Goal: Task Accomplishment & Management: Manage account settings

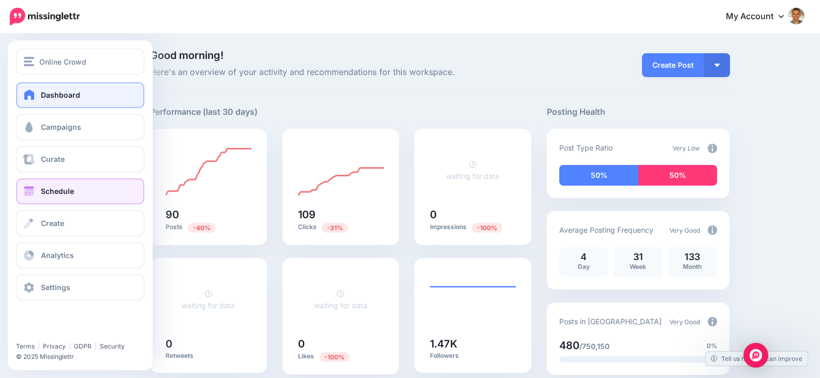
click at [42, 190] on span "Schedule" at bounding box center [57, 191] width 33 height 9
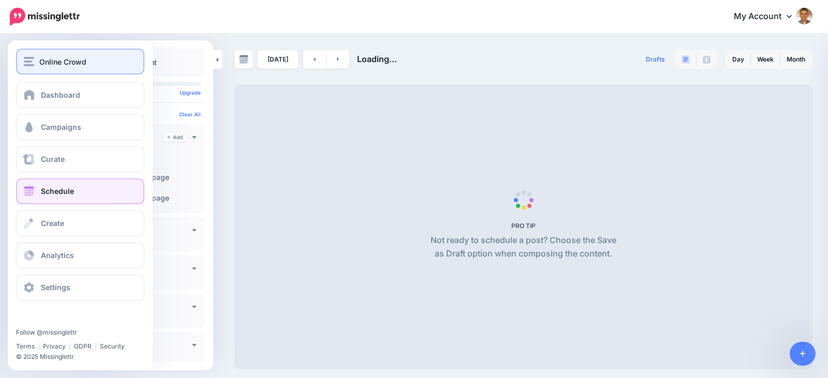
click at [25, 61] on img "button" at bounding box center [29, 61] width 10 height 9
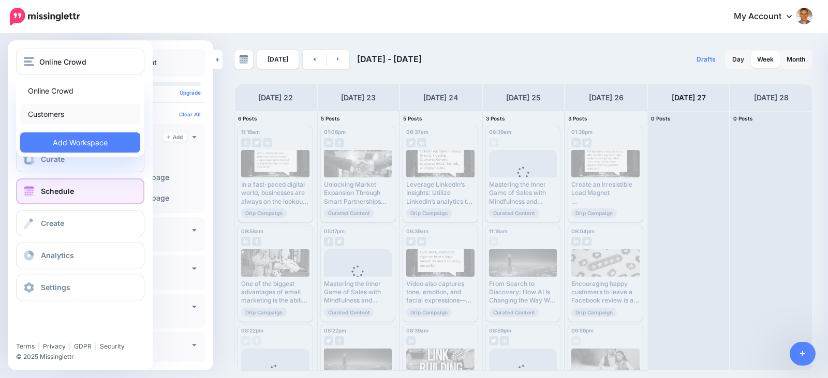
click at [51, 115] on link "Customers" at bounding box center [80, 114] width 120 height 20
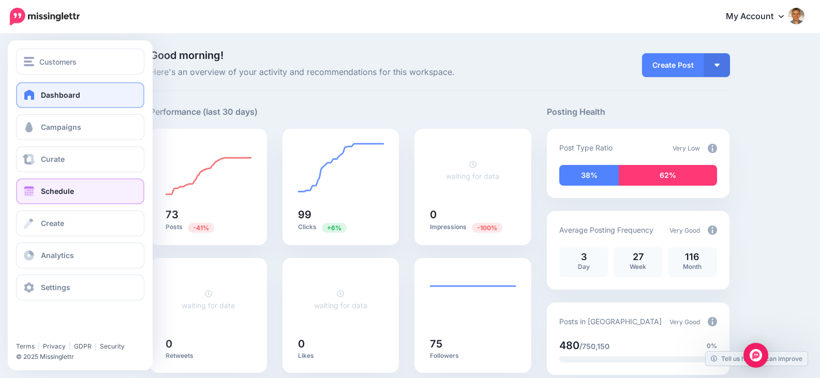
click at [33, 186] on link "Schedule" at bounding box center [80, 191] width 128 height 26
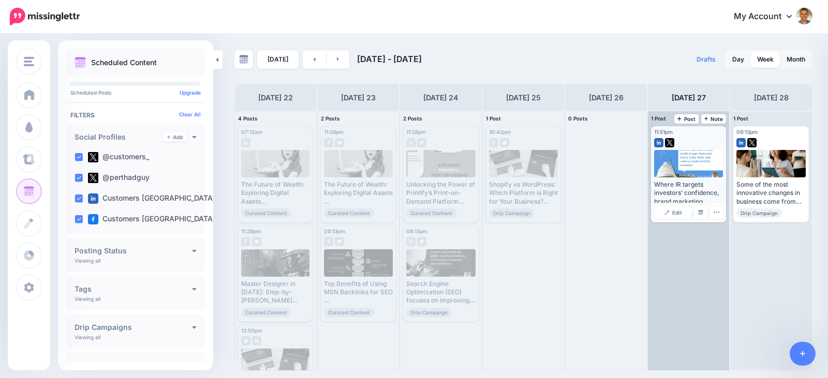
click at [670, 188] on div "Where IR targets investors’ confidence, brand marketing targets consumer trust …" at bounding box center [688, 193] width 69 height 25
click at [673, 213] on span "Edit" at bounding box center [677, 212] width 10 height 5
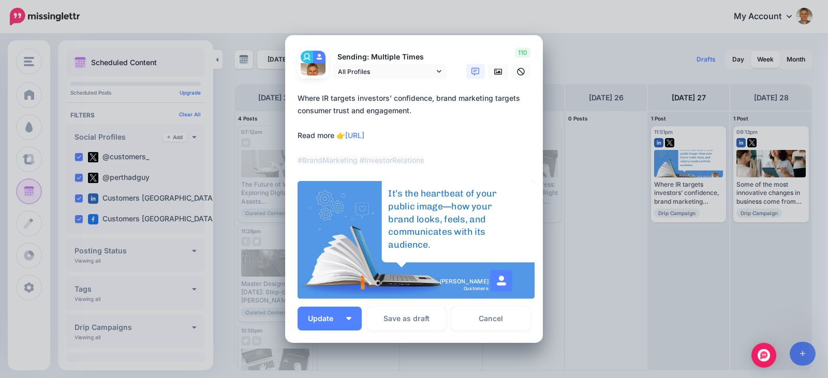
drag, startPoint x: 411, startPoint y: 132, endPoint x: 345, endPoint y: 131, distance: 66.2
click at [345, 131] on textarea "**********" at bounding box center [416, 129] width 238 height 74
click at [487, 321] on link "Cancel" at bounding box center [490, 319] width 79 height 24
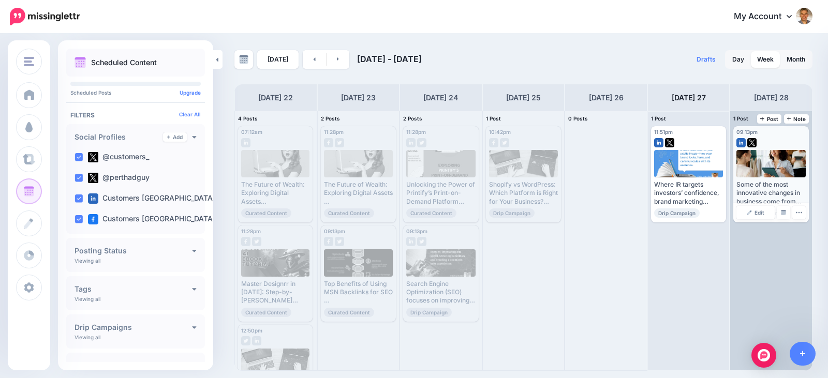
click at [754, 195] on div "Some of the most innovative changes in business come from listening to users. R…" at bounding box center [770, 193] width 69 height 25
click at [754, 211] on link "Edit" at bounding box center [755, 212] width 38 height 13
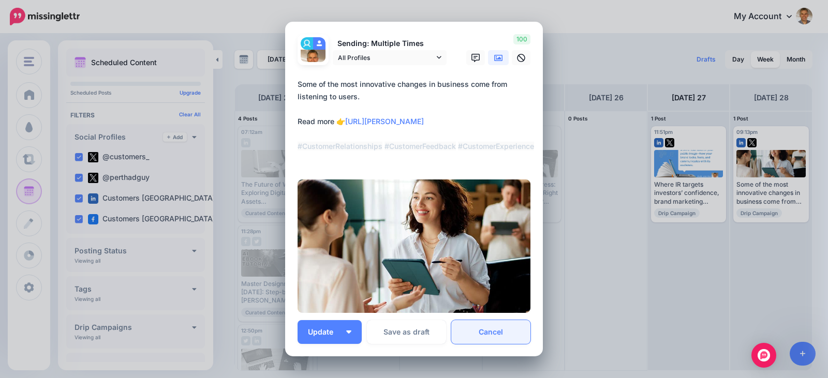
click at [497, 332] on link "Cancel" at bounding box center [490, 332] width 79 height 24
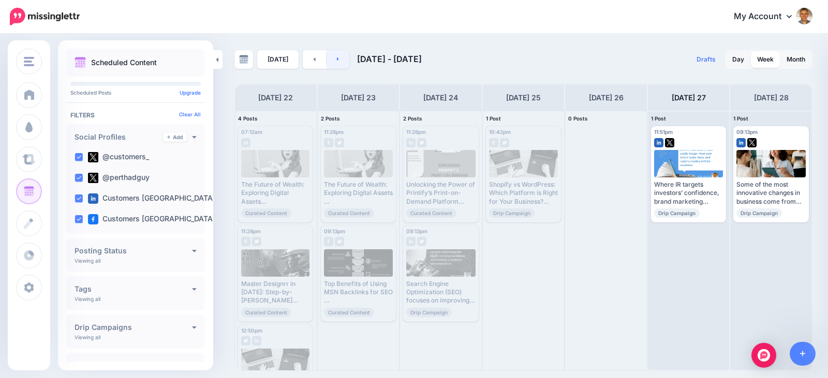
click at [336, 62] on link at bounding box center [337, 59] width 23 height 19
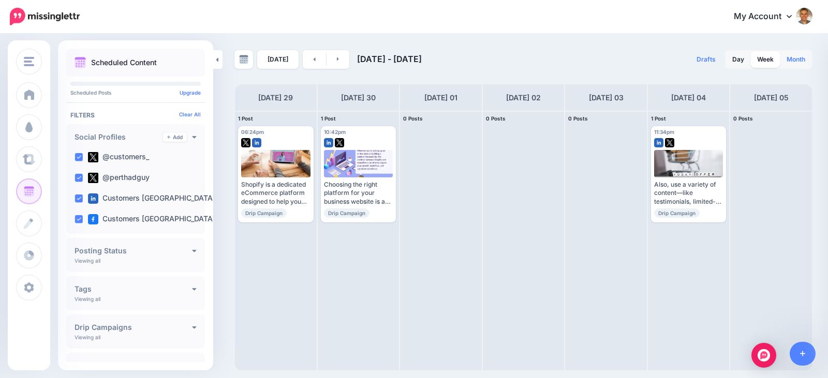
click at [792, 55] on link "Month" at bounding box center [795, 59] width 31 height 17
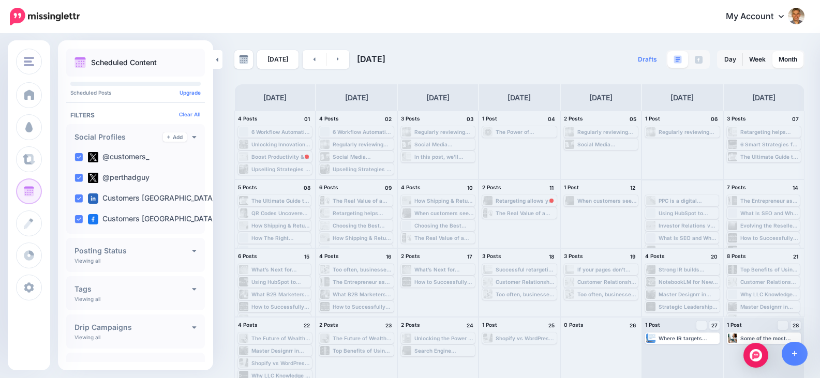
scroll to position [12, 0]
click at [337, 58] on link at bounding box center [337, 59] width 23 height 19
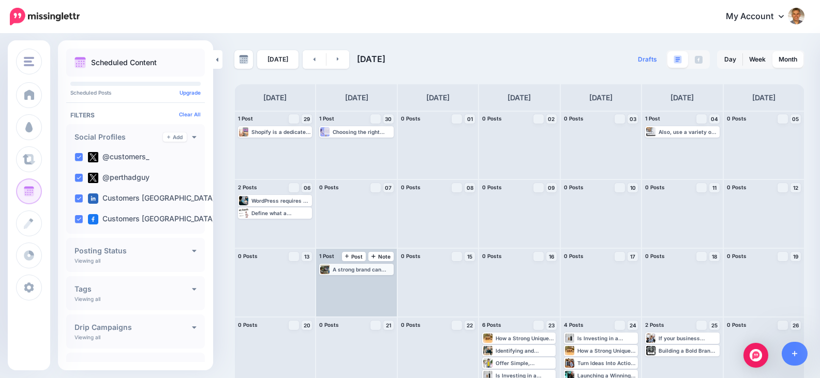
click at [366, 270] on div "A strong brand can influence investor sentiment. Read more 👉 [URL] #BrandMarket…" at bounding box center [362, 269] width 59 height 6
click at [348, 282] on span "Edit" at bounding box center [345, 281] width 8 height 5
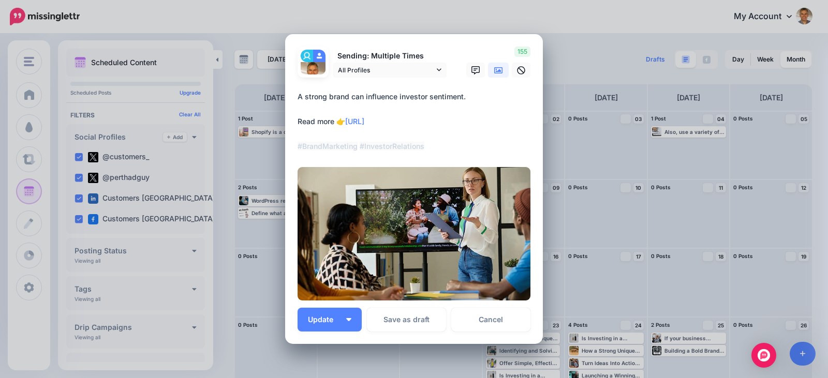
drag, startPoint x: 407, startPoint y: 123, endPoint x: 346, endPoint y: 121, distance: 60.6
click at [346, 121] on textarea "**********" at bounding box center [416, 122] width 238 height 62
click at [485, 319] on link "Cancel" at bounding box center [490, 320] width 79 height 24
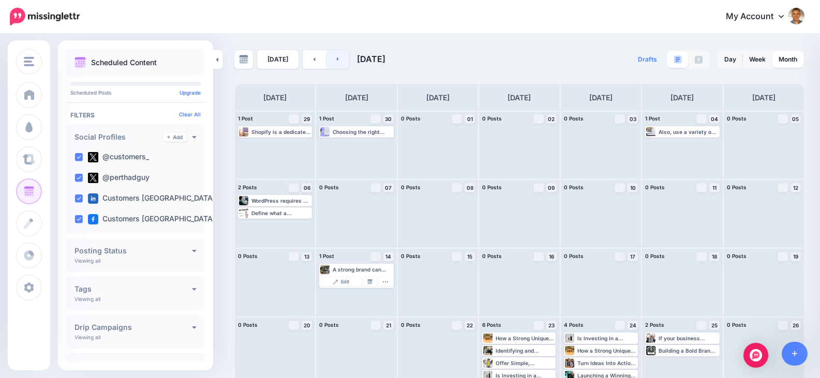
click at [326, 63] on link at bounding box center [337, 59] width 23 height 19
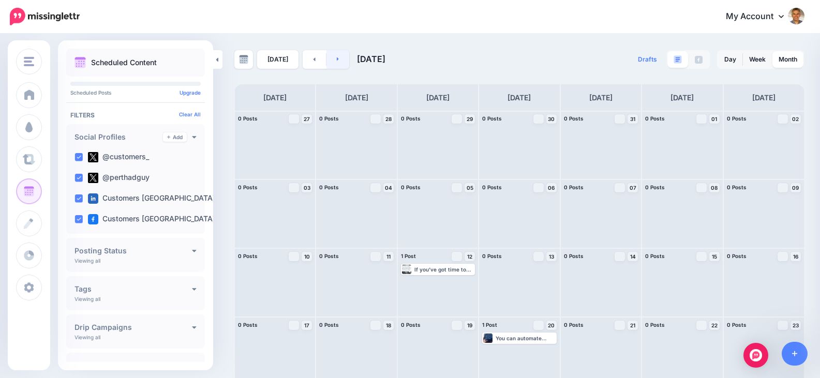
click at [332, 63] on link at bounding box center [337, 59] width 23 height 19
click at [337, 61] on icon at bounding box center [338, 59] width 3 height 6
click at [337, 61] on icon at bounding box center [338, 59] width 2 height 4
click at [338, 57] on link at bounding box center [337, 59] width 23 height 19
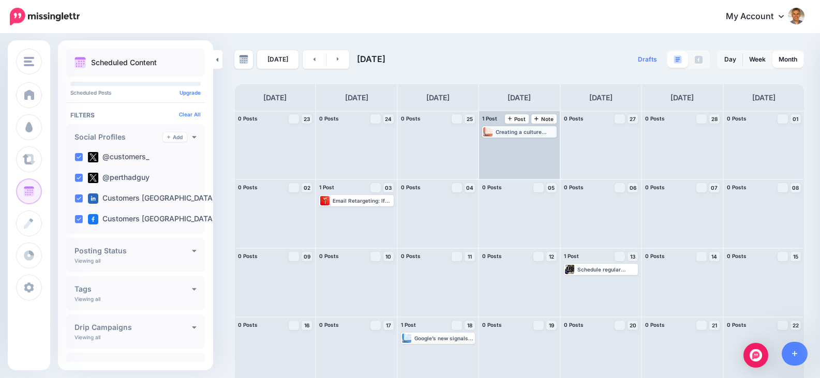
click at [502, 133] on div "Creating a culture where feedback is embraced fuels better decision-making and …" at bounding box center [525, 132] width 59 height 6
click at [516, 142] on link "Edit" at bounding box center [504, 144] width 40 height 9
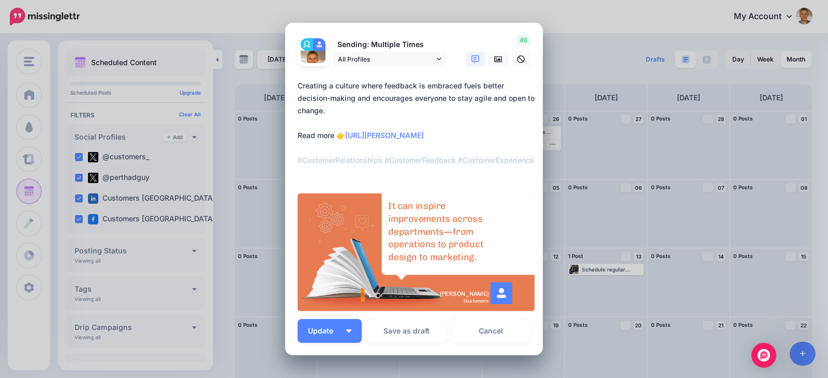
drag, startPoint x: 417, startPoint y: 132, endPoint x: 345, endPoint y: 134, distance: 72.4
click at [345, 134] on textarea "**********" at bounding box center [416, 129] width 238 height 99
click at [428, 137] on textarea "**********" at bounding box center [416, 129] width 238 height 99
click at [484, 335] on link "Cancel" at bounding box center [490, 331] width 79 height 24
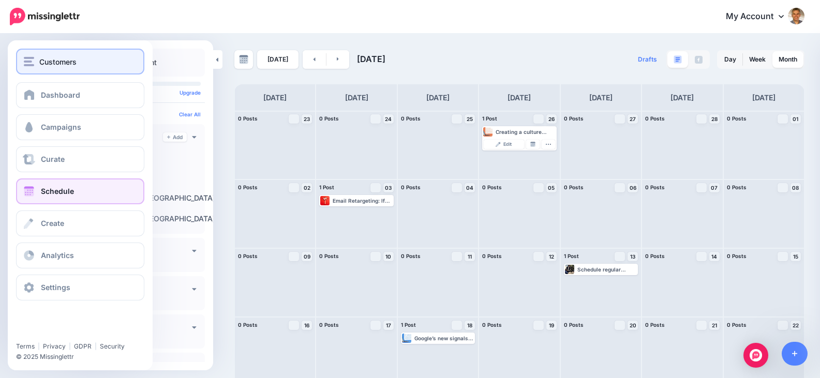
click at [23, 64] on button "Customers" at bounding box center [80, 62] width 128 height 26
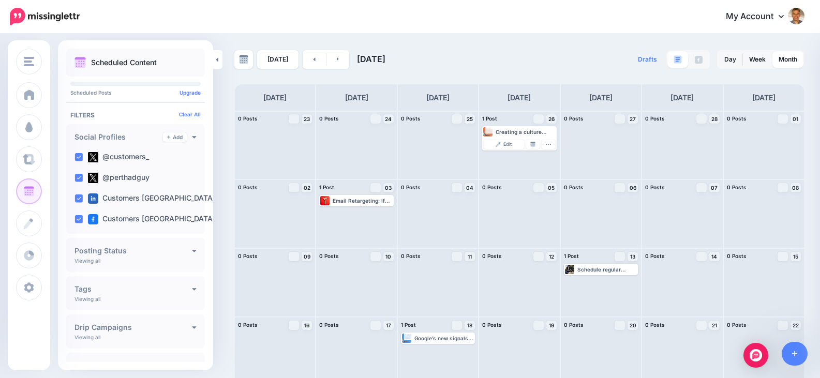
click at [537, 33] on nav "My Account Dashboard My Account Billing Facebook Community Help Center" at bounding box center [410, 16] width 804 height 33
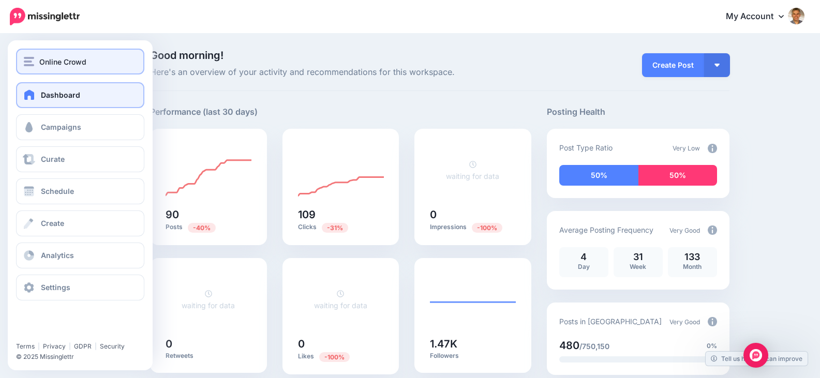
click at [18, 60] on button "Online Crowd" at bounding box center [80, 62] width 128 height 26
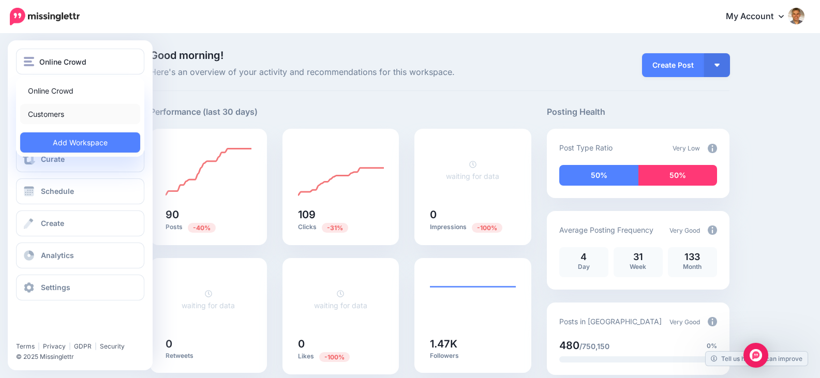
click at [43, 114] on link "Customers" at bounding box center [80, 114] width 120 height 20
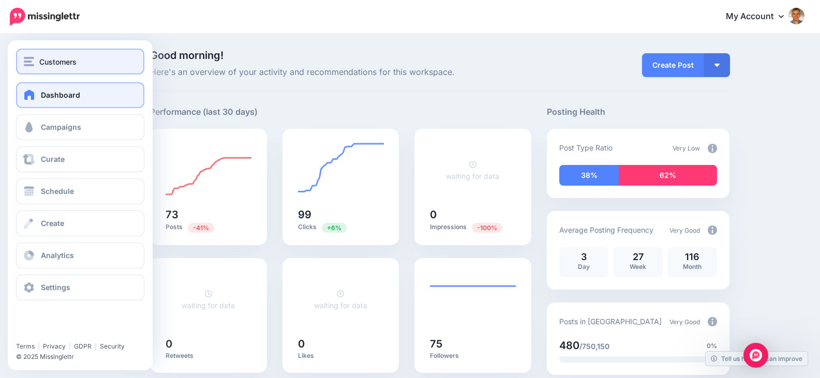
click at [29, 70] on button "Customers" at bounding box center [80, 62] width 128 height 26
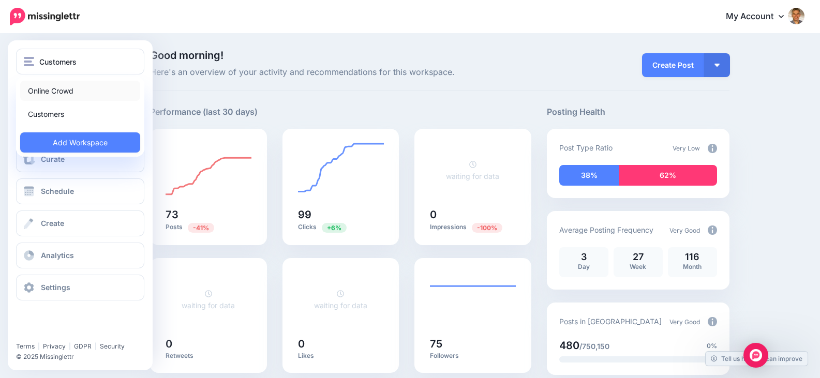
click at [48, 95] on link "Online Crowd" at bounding box center [80, 91] width 120 height 20
